Goal: Find specific page/section

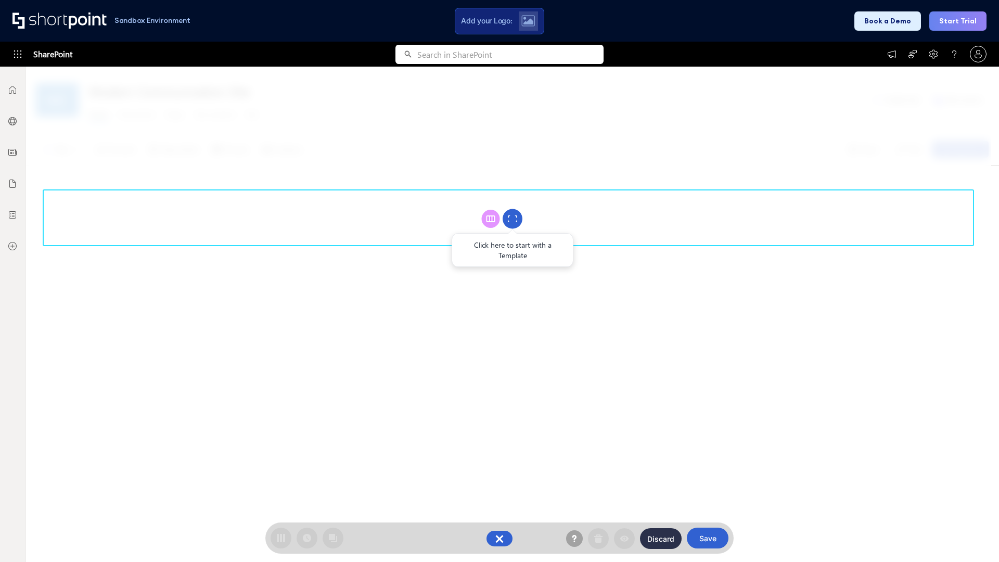
click at [512, 218] on circle at bounding box center [512, 219] width 20 height 20
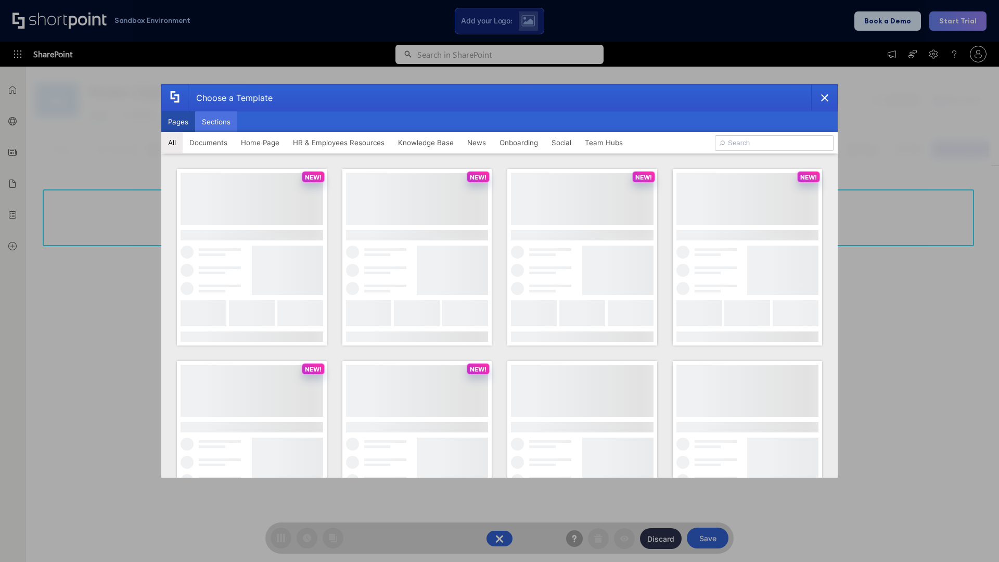
click at [216, 122] on button "Sections" at bounding box center [216, 121] width 42 height 21
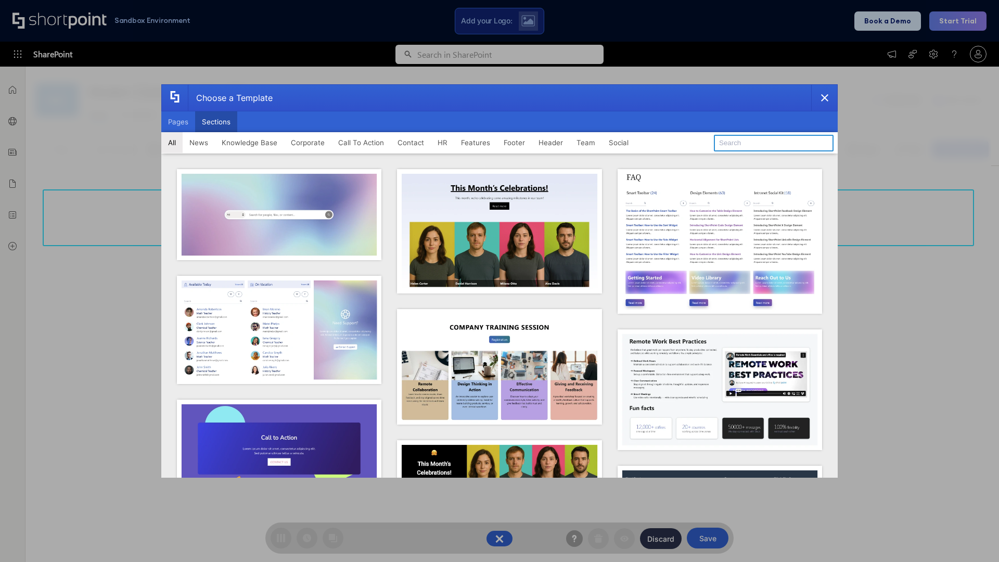
type input "Features Kit 5"
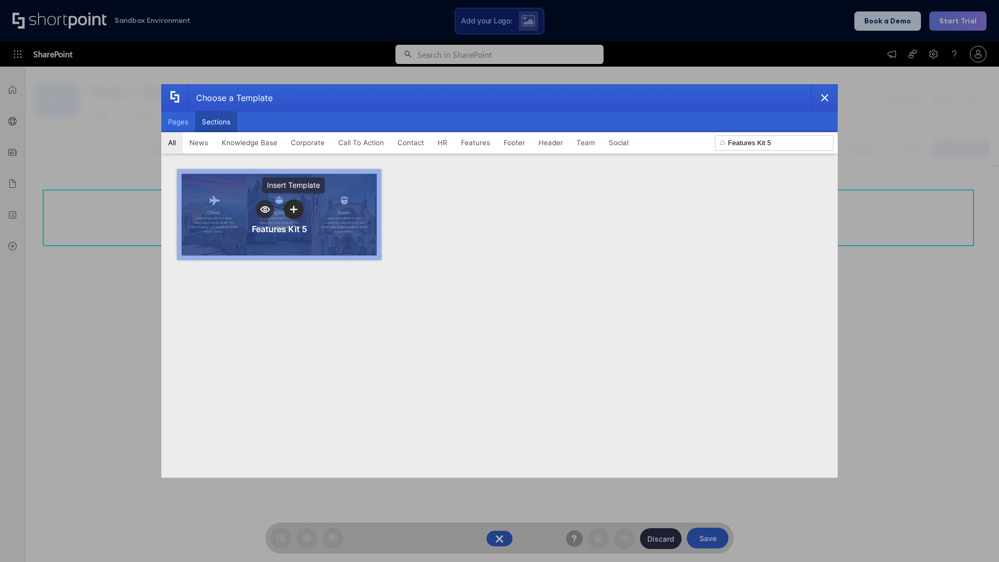
click at [293, 209] on icon "template selector" at bounding box center [293, 208] width 7 height 7
